Goal: Use online tool/utility: Utilize a website feature to perform a specific function

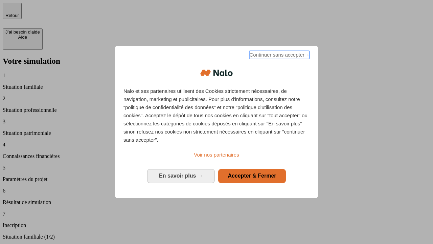
click at [279, 56] on span "Continuer sans accepter →" at bounding box center [279, 55] width 60 height 8
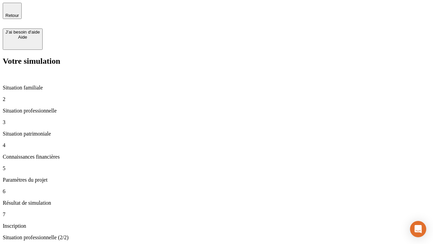
type input "30 000"
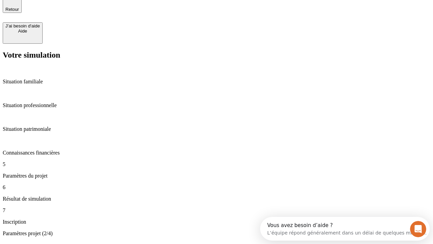
scroll to position [13, 0]
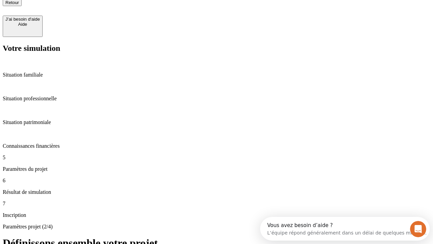
type input "25"
type input "1 000"
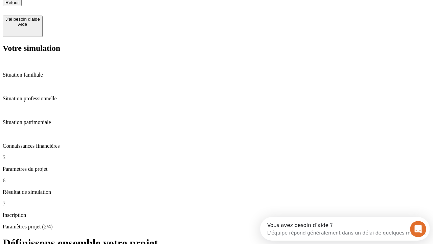
type input "640"
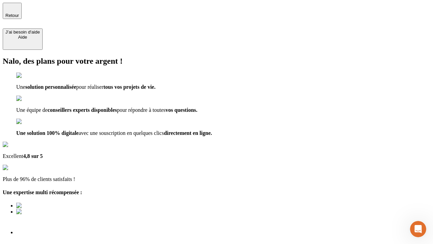
type input "[EMAIL_ADDRESS][PERSON_NAME][DOMAIN_NAME]"
